Goal: Task Accomplishment & Management: Manage account settings

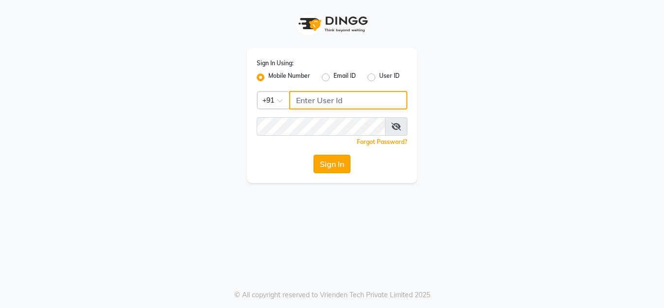
type input "9611560759"
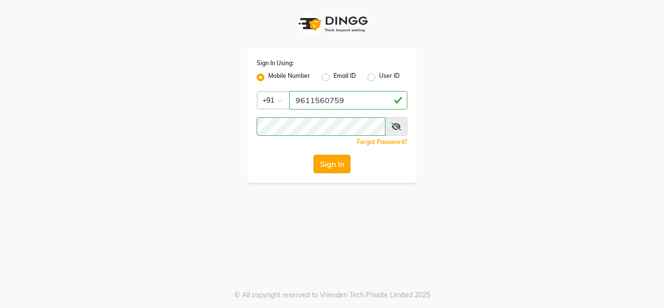
click at [324, 162] on button "Sign In" at bounding box center [332, 164] width 37 height 18
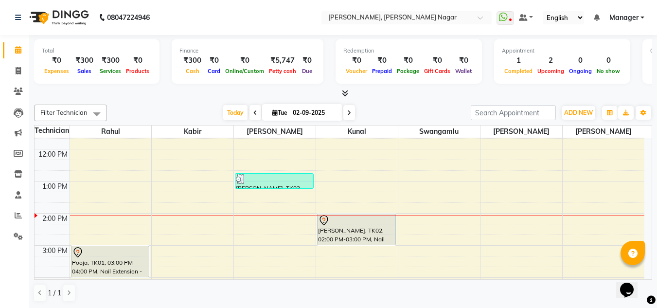
scroll to position [86, 0]
click at [502, 184] on div "9:00 AM 10:00 AM 11:00 AM 12:00 PM 1:00 PM 2:00 PM 3:00 PM 4:00 PM 5:00 PM 6:00…" at bounding box center [340, 261] width 610 height 417
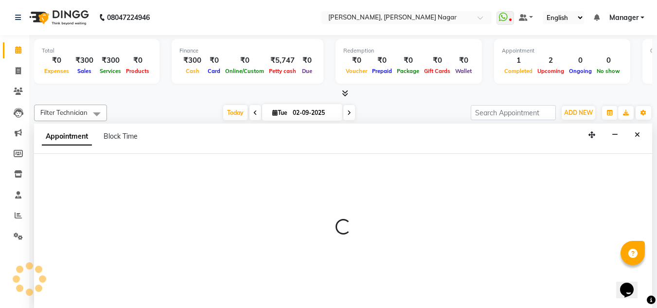
select select "81679"
select select "tentative"
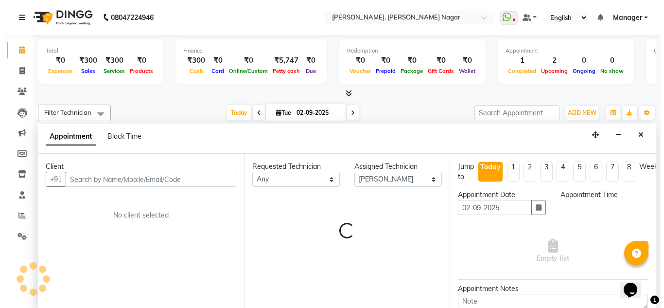
scroll to position [0, 0]
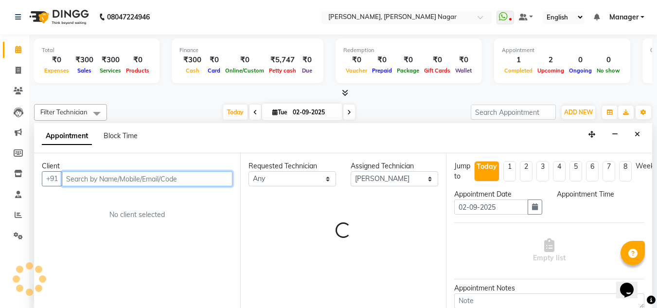
select select "780"
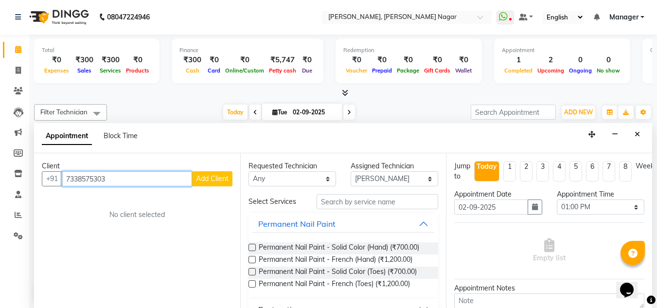
type input "7338575303"
click at [209, 185] on button "Add Client" at bounding box center [212, 178] width 40 height 15
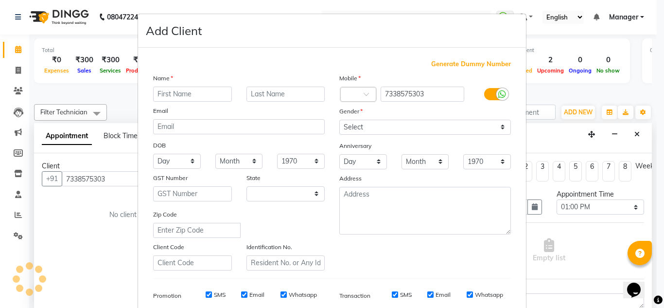
select select "21"
type input "Client"
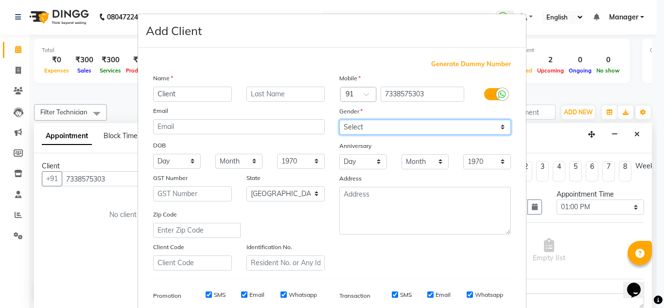
click at [402, 126] on select "Select [DEMOGRAPHIC_DATA] [DEMOGRAPHIC_DATA] Other Prefer Not To Say" at bounding box center [425, 127] width 172 height 15
select select "[DEMOGRAPHIC_DATA]"
click at [339, 120] on select "Select [DEMOGRAPHIC_DATA] [DEMOGRAPHIC_DATA] Other Prefer Not To Say" at bounding box center [425, 127] width 172 height 15
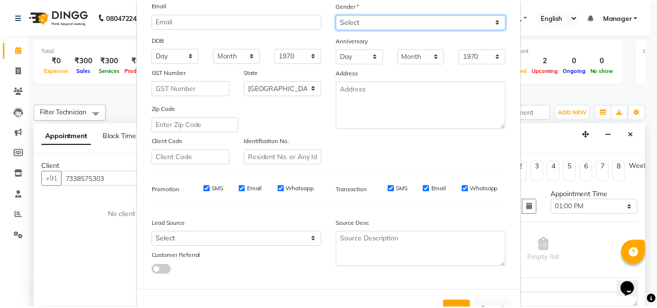
scroll to position [141, 0]
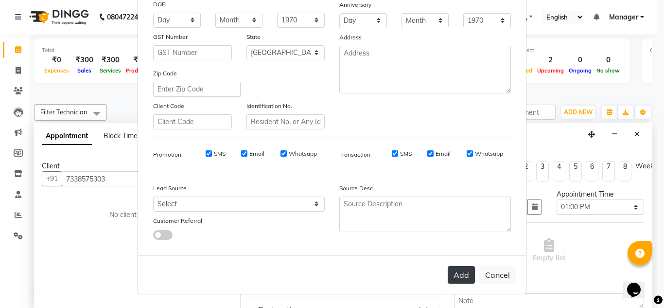
click at [453, 277] on button "Add" at bounding box center [461, 275] width 27 height 18
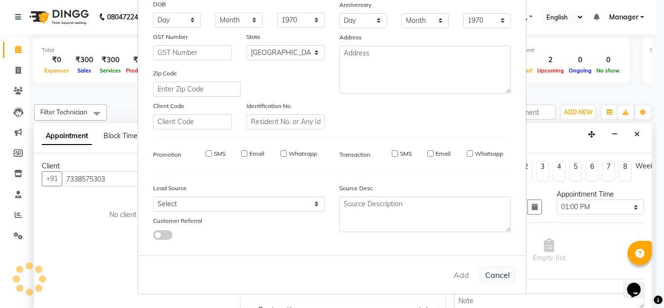
type input "73******03"
select select
select select "null"
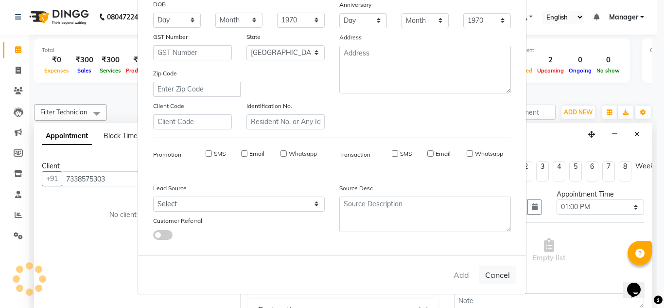
select select
checkbox input "false"
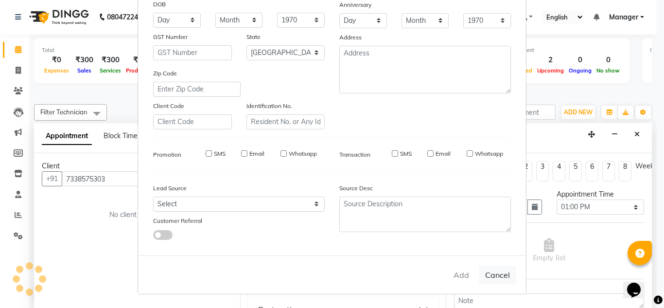
checkbox input "false"
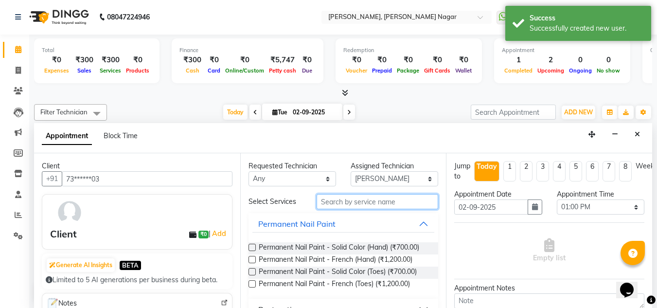
click at [393, 201] on input "text" at bounding box center [377, 201] width 122 height 15
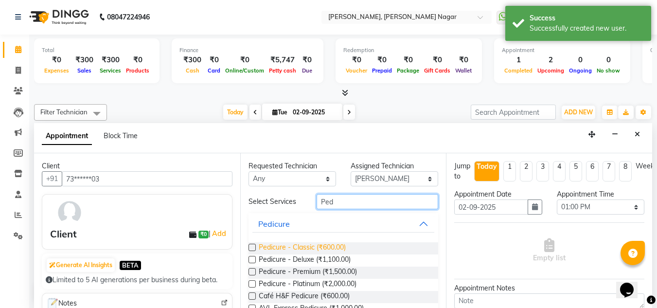
type input "Ped"
click at [312, 245] on span "Pedicure - Classic (₹600.00)" at bounding box center [302, 248] width 87 height 12
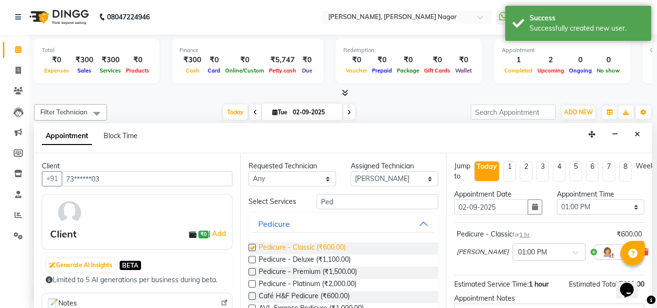
checkbox input "false"
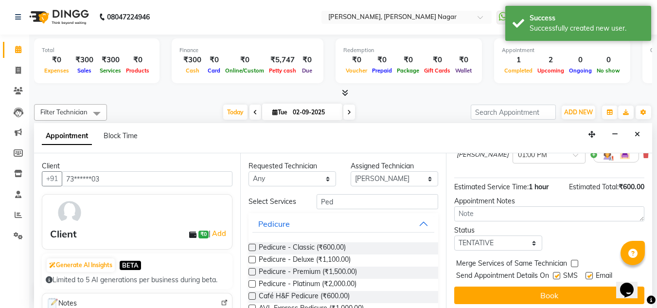
scroll to position [108, 0]
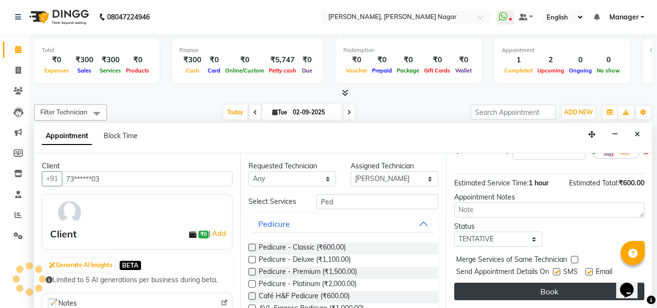
click at [533, 288] on button "Book" at bounding box center [549, 291] width 190 height 18
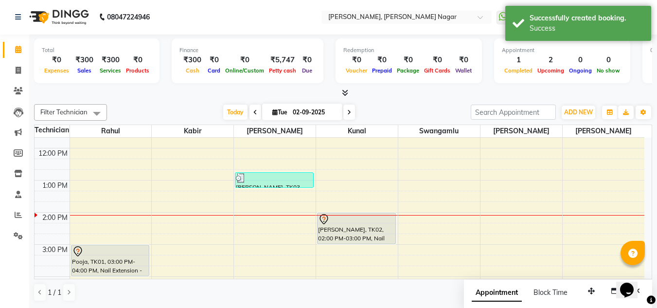
scroll to position [0, 0]
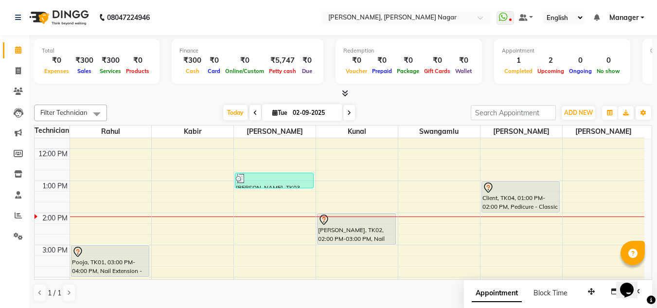
click at [91, 108] on span at bounding box center [96, 114] width 19 height 18
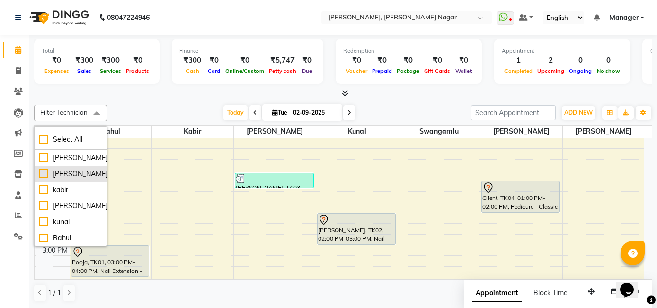
scroll to position [17, 0]
click at [216, 208] on div "9:00 AM 10:00 AM 11:00 AM 12:00 PM 1:00 PM 2:00 PM 3:00 PM 4:00 PM 5:00 PM 6:00…" at bounding box center [340, 261] width 610 height 417
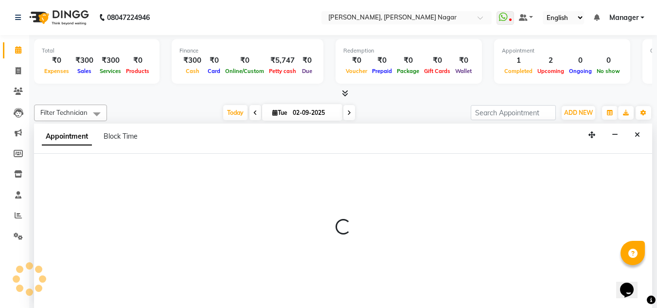
select select "81673"
select select "825"
select select "tentative"
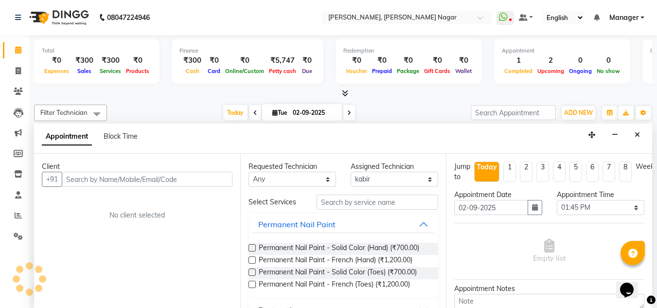
scroll to position [0, 0]
click at [635, 133] on icon "Close" at bounding box center [636, 134] width 5 height 7
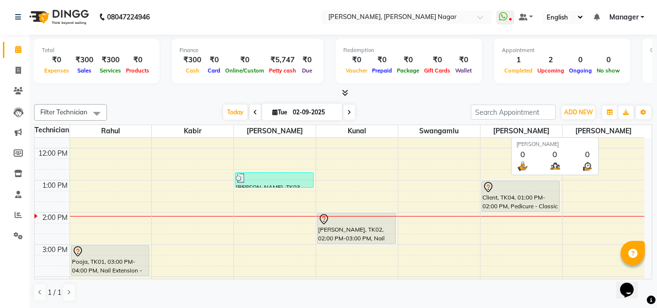
click at [637, 131] on span "[PERSON_NAME]" at bounding box center [603, 131] width 82 height 12
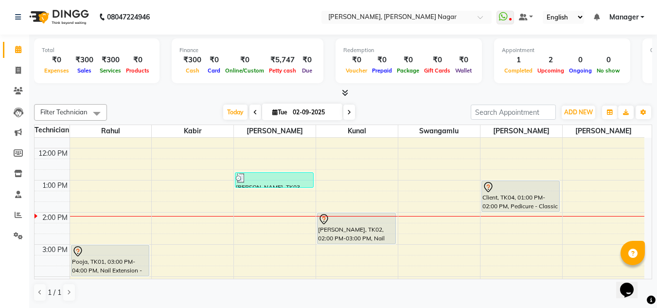
click at [41, 291] on div at bounding box center [29, 278] width 29 height 29
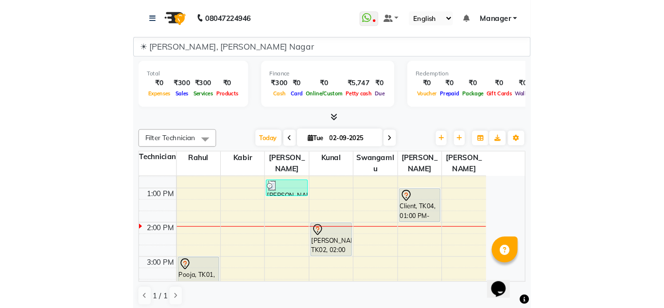
scroll to position [0, 0]
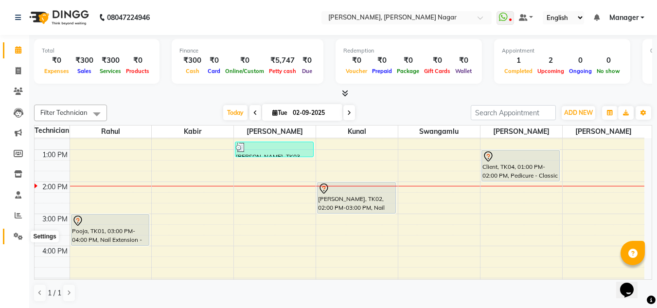
click at [23, 237] on span at bounding box center [18, 236] width 17 height 11
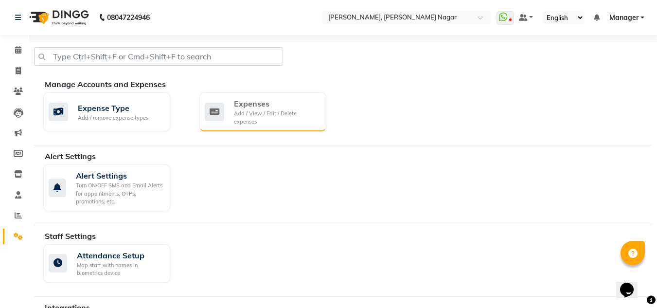
click at [277, 111] on div "Add / View / Edit / Delete expenses" at bounding box center [276, 117] width 85 height 16
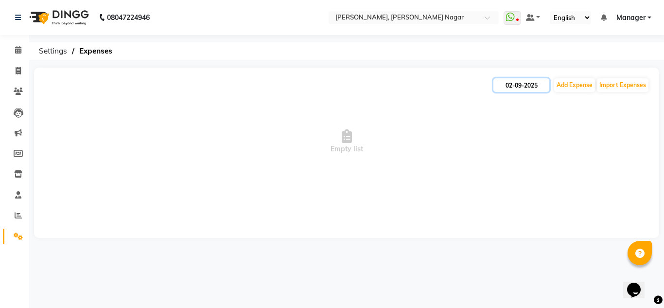
click at [530, 79] on input "02-09-2025" at bounding box center [521, 85] width 56 height 14
select select "9"
select select "2025"
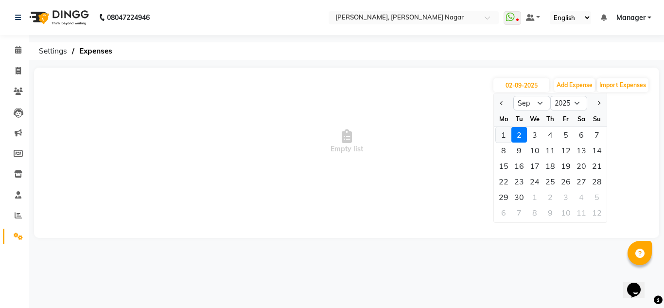
click at [505, 133] on div "1" at bounding box center [504, 135] width 16 height 16
type input "01-09-2025"
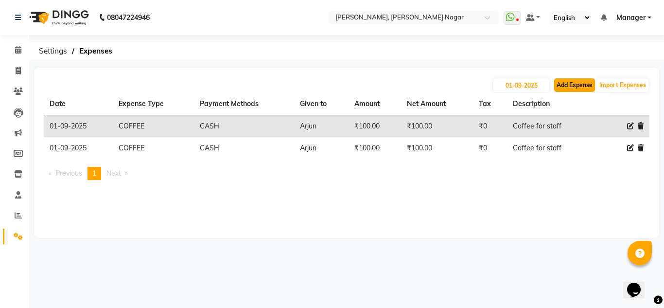
click at [576, 87] on button "Add Expense" at bounding box center [574, 85] width 41 height 14
select select "1"
select select "6824"
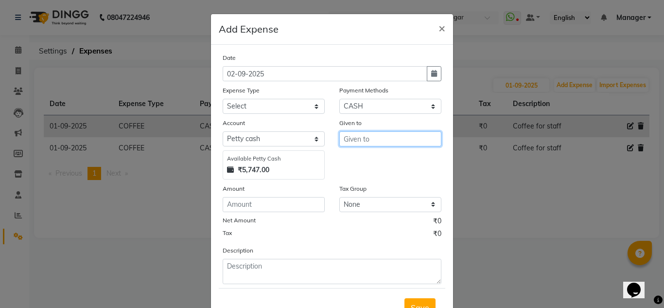
click at [417, 138] on input "text" at bounding box center [390, 138] width 102 height 15
click at [485, 209] on ngb-modal-window "Add Expense × Date [DATE] Expense Type Select acetone Advance Salary bank depos…" at bounding box center [332, 154] width 664 height 308
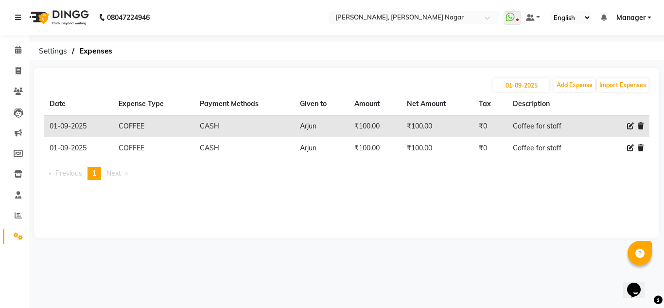
click at [631, 146] on icon at bounding box center [630, 147] width 7 height 7
select select "16927"
select select "1"
select select "6824"
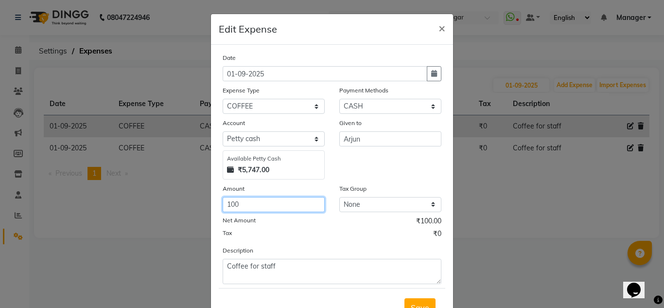
click at [278, 201] on input "100" at bounding box center [274, 204] width 102 height 15
type input "1"
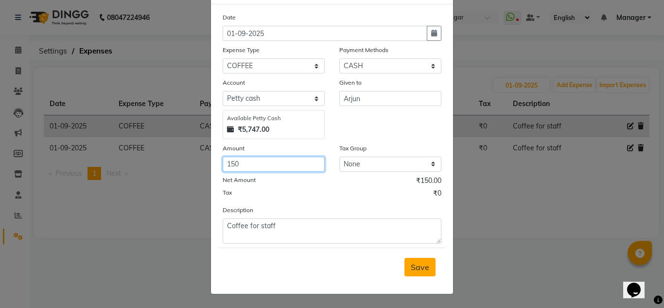
type input "150"
click at [411, 268] on span "Save" at bounding box center [420, 267] width 18 height 10
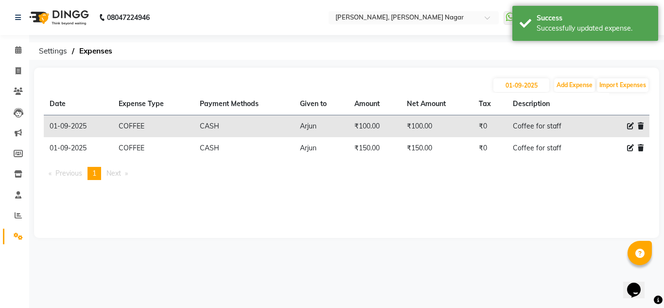
click at [629, 150] on icon at bounding box center [630, 147] width 7 height 7
select select "16927"
select select "1"
select select "6824"
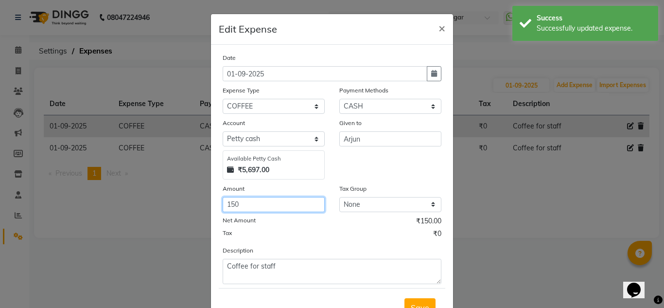
click at [297, 206] on input "150" at bounding box center [274, 204] width 102 height 15
type input "100"
click at [438, 26] on span "×" at bounding box center [441, 27] width 7 height 15
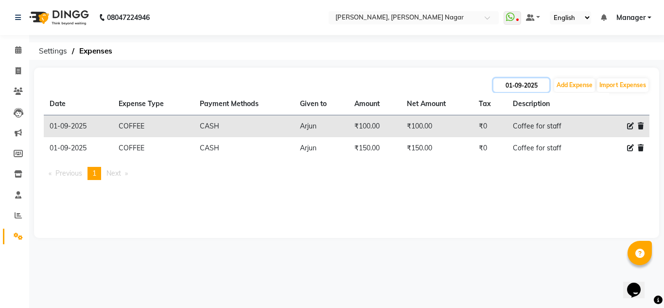
click at [537, 88] on input "01-09-2025" at bounding box center [521, 85] width 56 height 14
select select "9"
select select "2025"
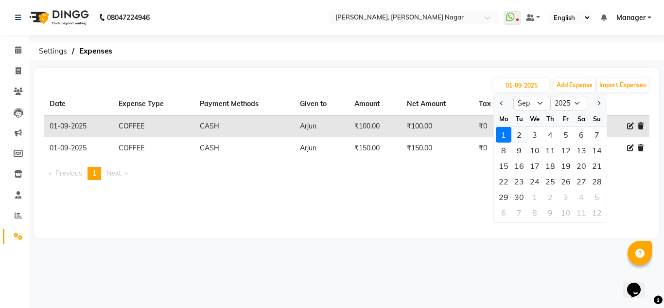
click at [523, 129] on div "2" at bounding box center [519, 135] width 16 height 16
type input "02-09-2025"
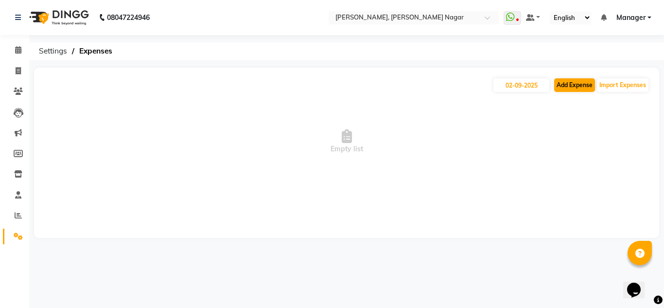
drag, startPoint x: 561, startPoint y: 97, endPoint x: 575, endPoint y: 82, distance: 20.0
click at [575, 82] on div "[DATE] Add Expense Import Expenses Empty list" at bounding box center [346, 153] width 625 height 170
drag, startPoint x: 582, startPoint y: 75, endPoint x: 574, endPoint y: 84, distance: 11.3
click at [574, 84] on div "[DATE] Add Expense Import Expenses Empty list" at bounding box center [346, 153] width 625 height 170
click at [574, 84] on button "Add Expense" at bounding box center [574, 85] width 41 height 14
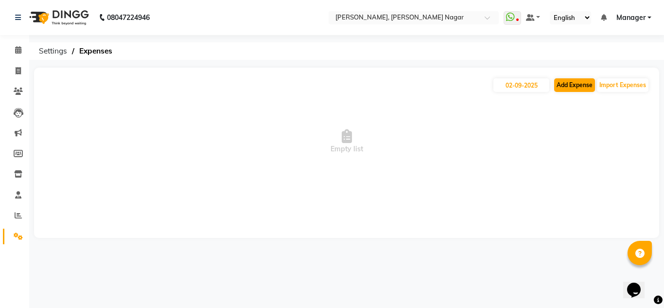
select select "1"
select select "6824"
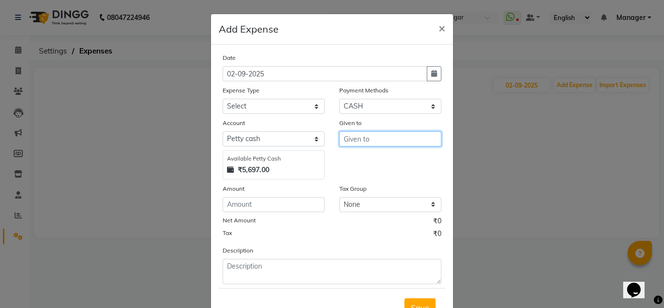
click at [367, 143] on input "text" at bounding box center [390, 138] width 102 height 15
type input "Arjun"
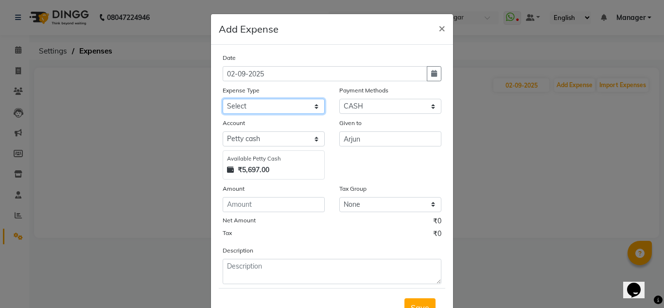
click at [295, 108] on select "Select acetone Advance Salary bank deposite BBMP Beauty products Bed charges BI…" at bounding box center [274, 106] width 102 height 15
select select "16927"
click at [223, 99] on select "Select acetone Advance Salary bank deposite BBMP Beauty products Bed charges BI…" at bounding box center [274, 106] width 102 height 15
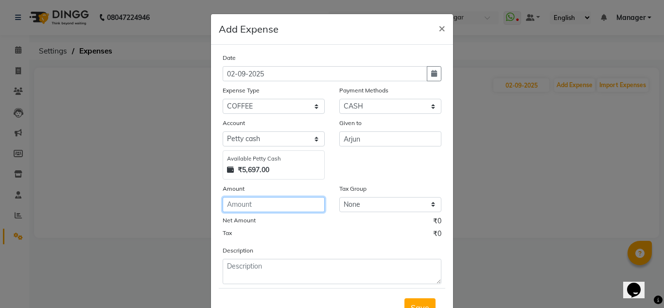
click at [292, 203] on input "number" at bounding box center [274, 204] width 102 height 15
type input "100"
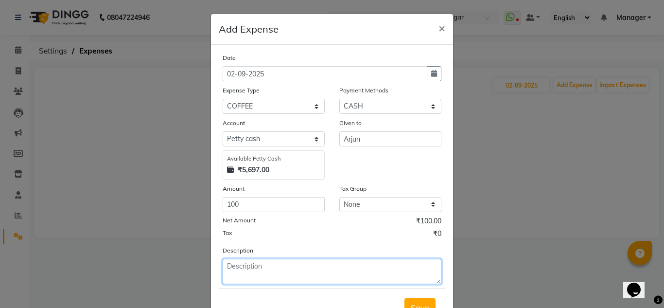
click at [276, 267] on textarea at bounding box center [332, 271] width 219 height 25
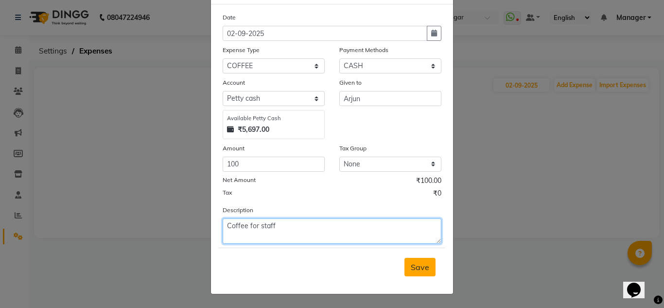
type textarea "Coffee for staff"
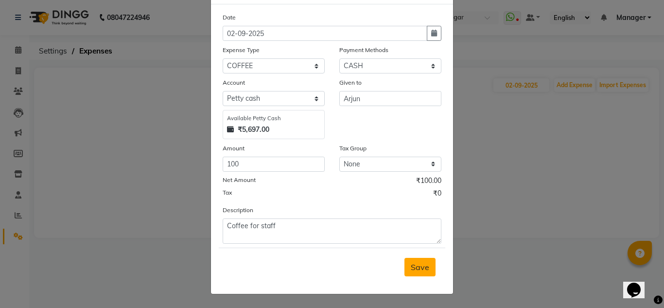
click at [425, 264] on span "Save" at bounding box center [420, 267] width 18 height 10
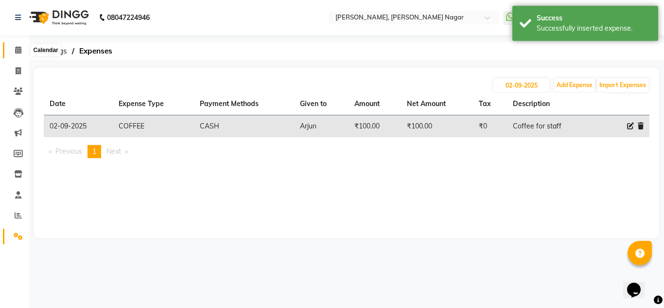
click at [18, 50] on icon at bounding box center [18, 49] width 6 height 7
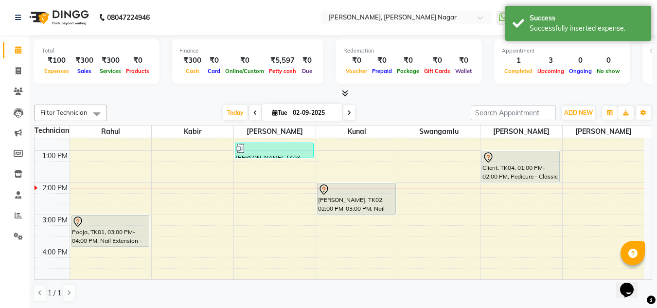
scroll to position [115, 0]
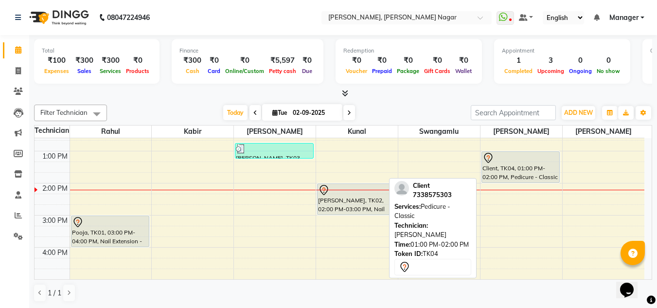
click at [508, 174] on div "Client, TK04, 01:00 PM-02:00 PM, Pedicure - Classic" at bounding box center [521, 167] width 78 height 31
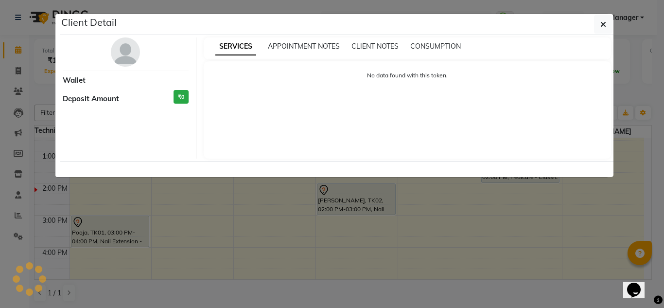
select select "7"
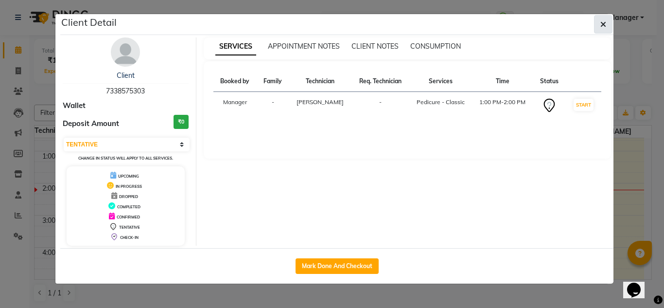
click at [602, 18] on button "button" at bounding box center [603, 24] width 18 height 18
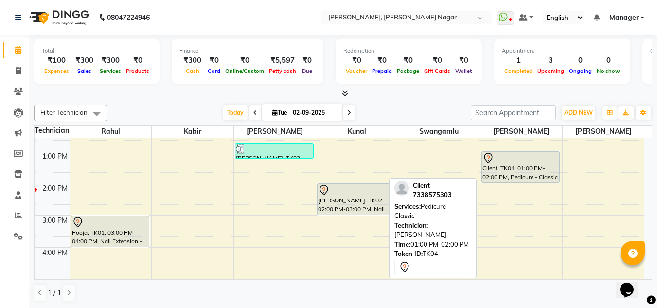
click at [536, 163] on div "Client, TK04, 01:00 PM-02:00 PM, Pedicure - Classic" at bounding box center [521, 167] width 78 height 31
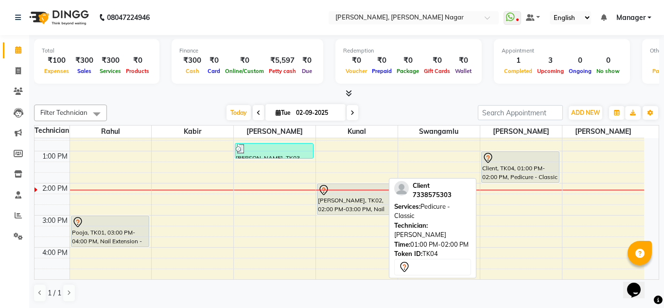
select select "7"
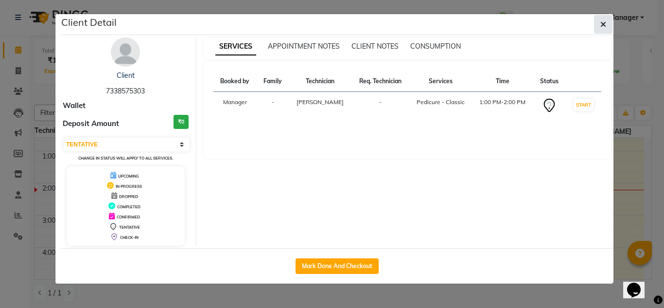
click at [604, 23] on icon "button" at bounding box center [603, 24] width 6 height 8
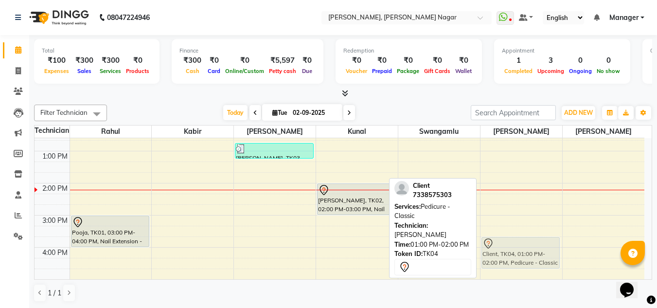
drag, startPoint x: 514, startPoint y: 167, endPoint x: 531, endPoint y: 247, distance: 82.0
click at [531, 247] on div "Client, TK04, 01:00 PM-02:00 PM, Pedicure - Classic Client, TK04, 01:00 PM-02:0…" at bounding box center [521, 231] width 82 height 417
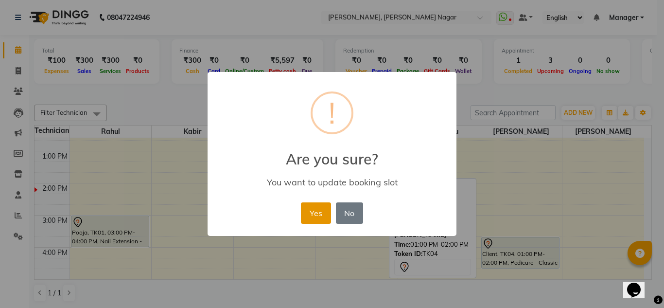
click at [319, 211] on button "Yes" at bounding box center [316, 212] width 30 height 21
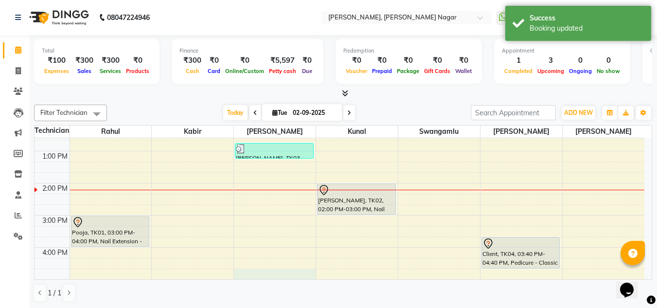
click at [241, 276] on div "9:00 AM 10:00 AM 11:00 AM 12:00 PM 1:00 PM 2:00 PM 3:00 PM 4:00 PM 5:00 PM 6:00…" at bounding box center [340, 231] width 610 height 417
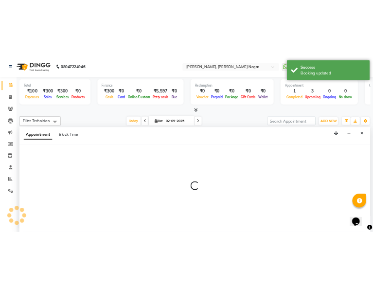
scroll to position [0, 0]
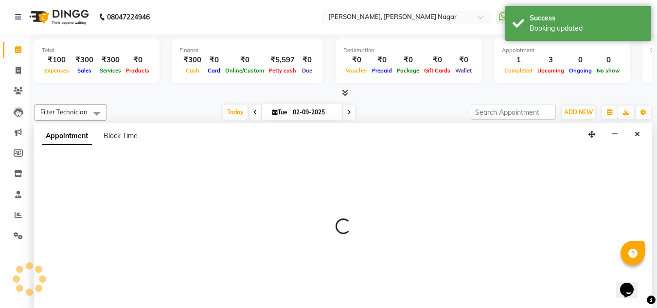
select select "81674"
select select "1005"
select select "tentative"
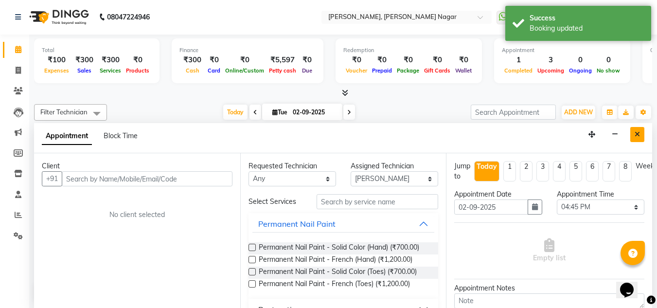
click at [636, 138] on button "Close" at bounding box center [637, 134] width 14 height 15
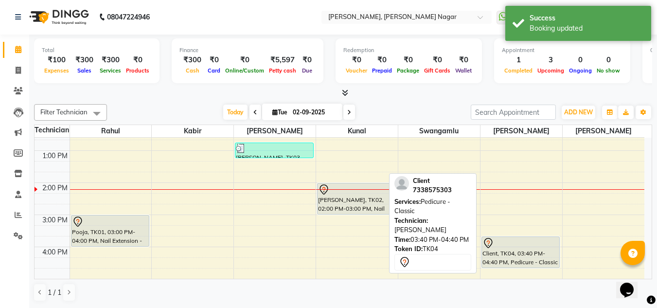
click at [537, 247] on div at bounding box center [520, 243] width 77 height 12
drag, startPoint x: 537, startPoint y: 247, endPoint x: 535, endPoint y: 238, distance: 9.4
click at [535, 238] on div "Client, TK04, 03:40 PM-04:40 PM, Pedicure - Classic Client, TK04, 03:40 PM-04:4…" at bounding box center [521, 230] width 82 height 417
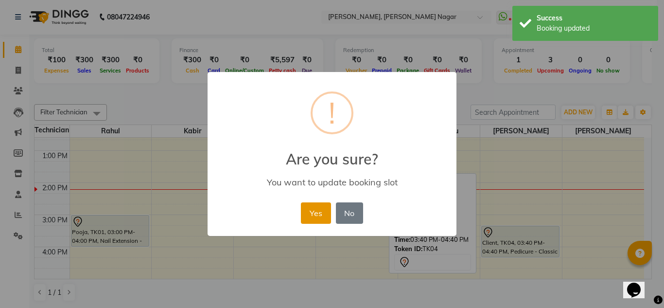
click at [318, 214] on button "Yes" at bounding box center [316, 212] width 30 height 21
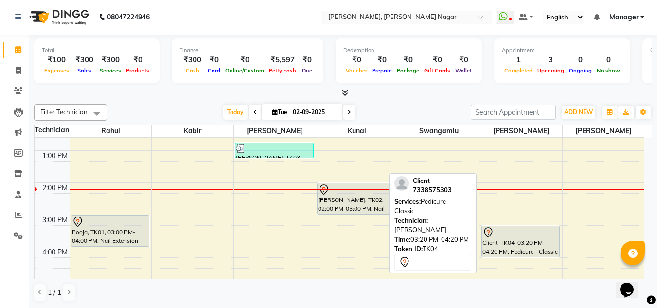
click at [530, 240] on div "Client, TK04, 03:20 PM-04:20 PM, Pedicure - Classic" at bounding box center [521, 241] width 78 height 31
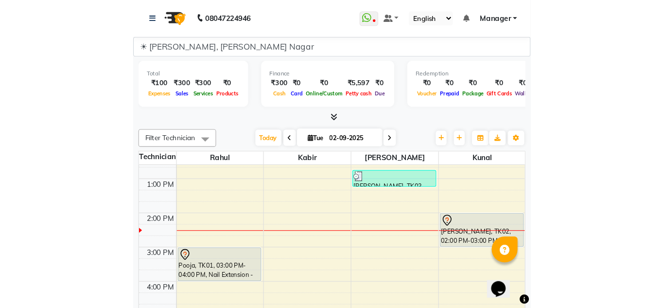
scroll to position [0, 0]
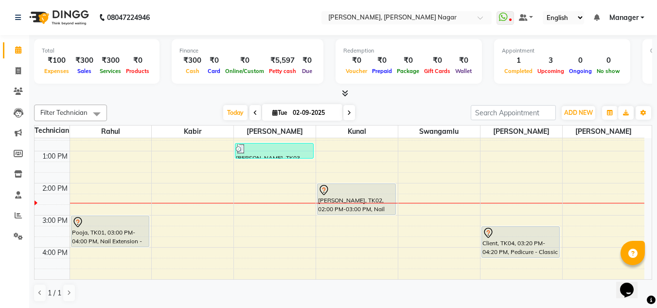
click at [622, 16] on span "Manager" at bounding box center [623, 18] width 29 height 10
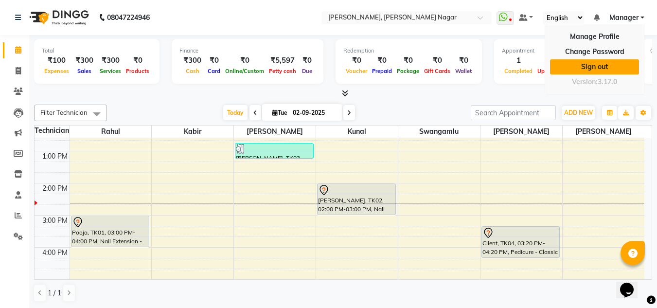
click at [595, 63] on link "Sign out" at bounding box center [594, 66] width 89 height 15
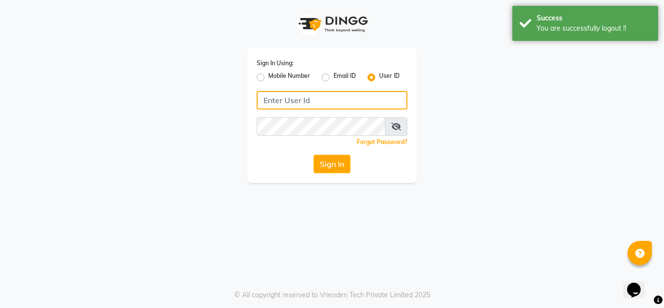
type input "9611560759"
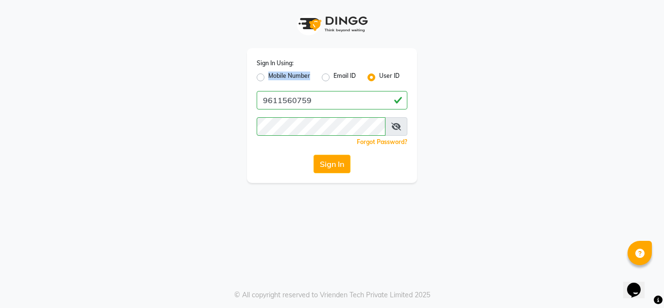
drag, startPoint x: 255, startPoint y: 78, endPoint x: 260, endPoint y: 77, distance: 5.5
click at [260, 77] on div "Sign In Using: Mobile Number Email ID User ID 9611560759 Remember me Forgot Pas…" at bounding box center [332, 115] width 170 height 135
click at [268, 77] on label "Mobile Number" at bounding box center [289, 77] width 42 height 12
click at [268, 77] on input "Mobile Number" at bounding box center [271, 74] width 6 height 6
radio input "true"
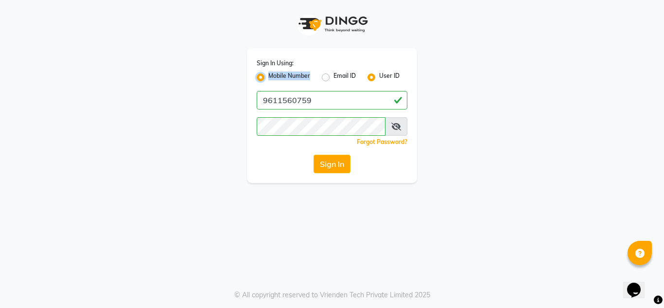
radio input "false"
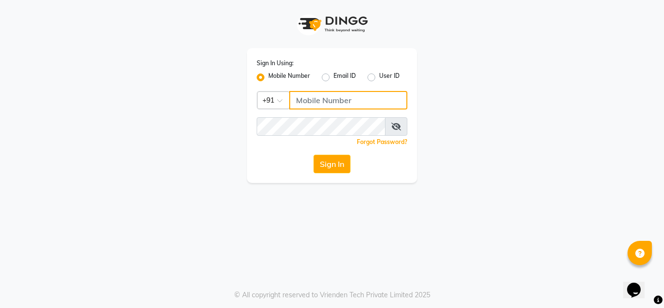
click at [323, 100] on input "Username" at bounding box center [348, 100] width 118 height 18
type input "7760894079"
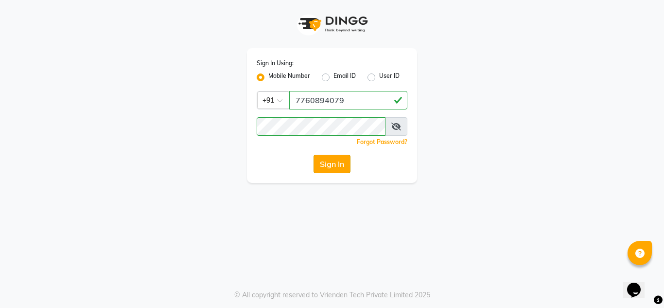
click at [335, 172] on button "Sign In" at bounding box center [332, 164] width 37 height 18
